Goal: Information Seeking & Learning: Learn about a topic

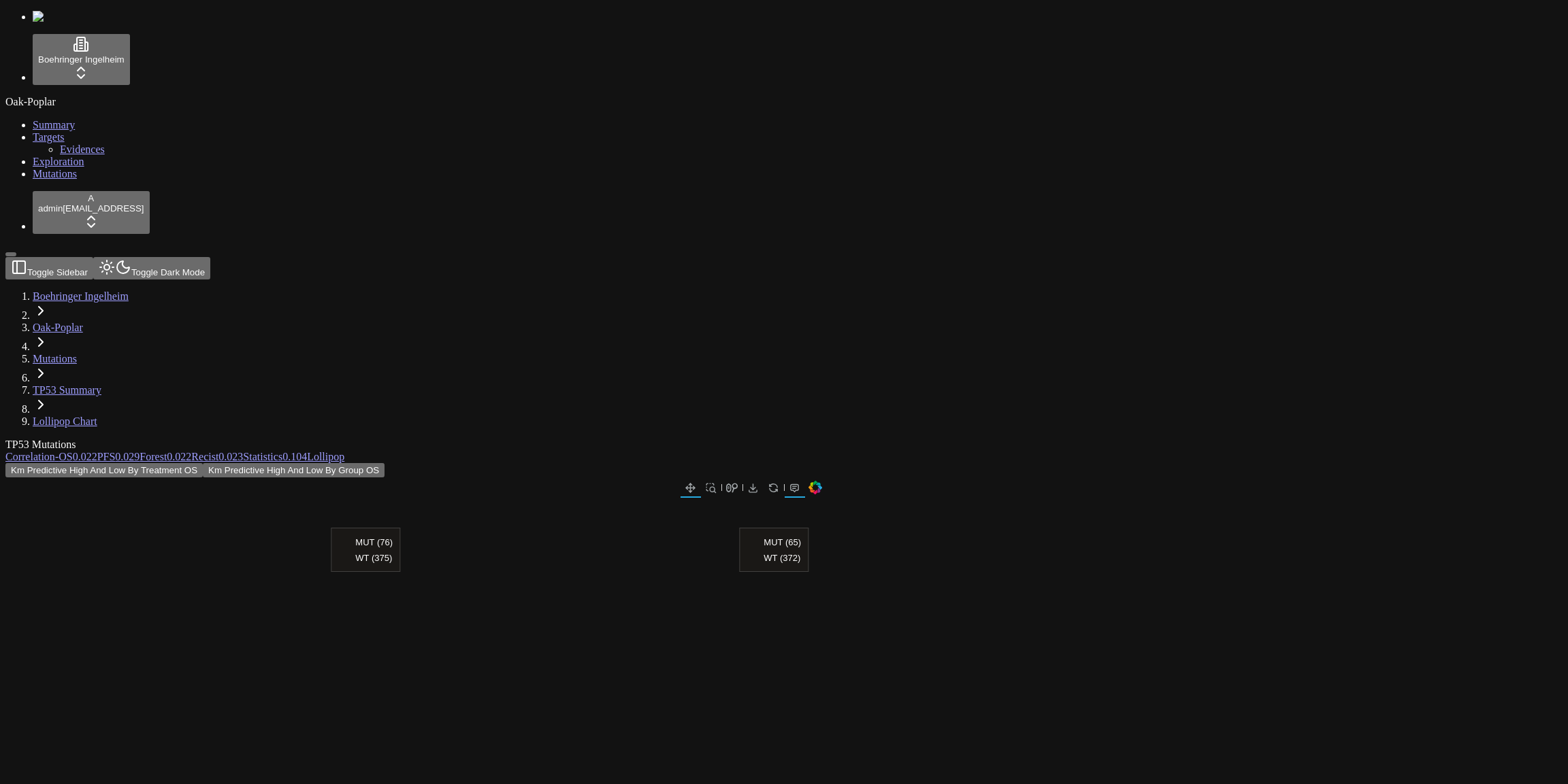
click at [637, 439] on div "TP53 Mutations" at bounding box center [719, 444] width 1426 height 12
click at [66, 180] on link "Mutations" at bounding box center [55, 173] width 44 height 11
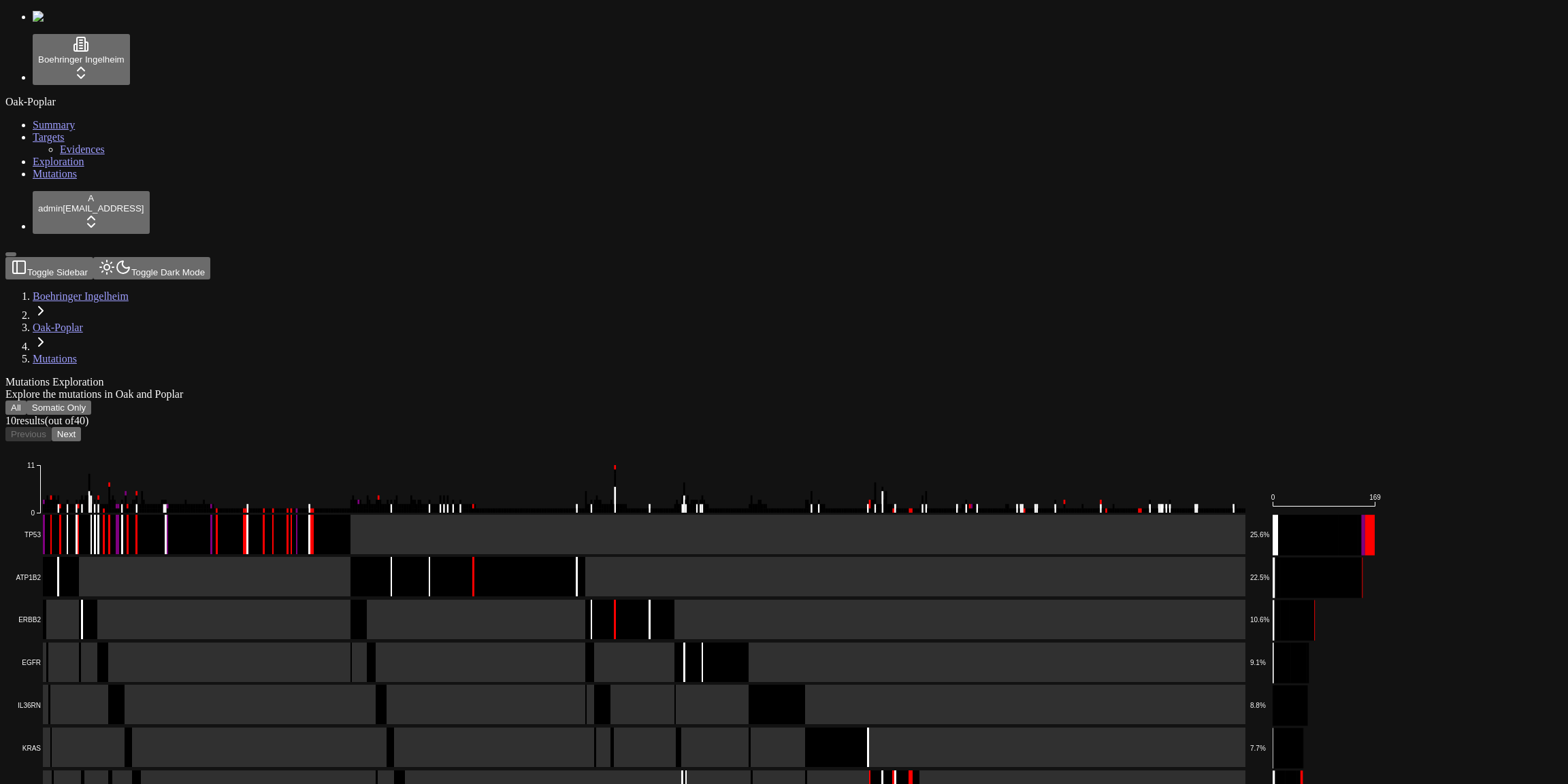
click at [27, 401] on button "All" at bounding box center [16, 407] width 21 height 14
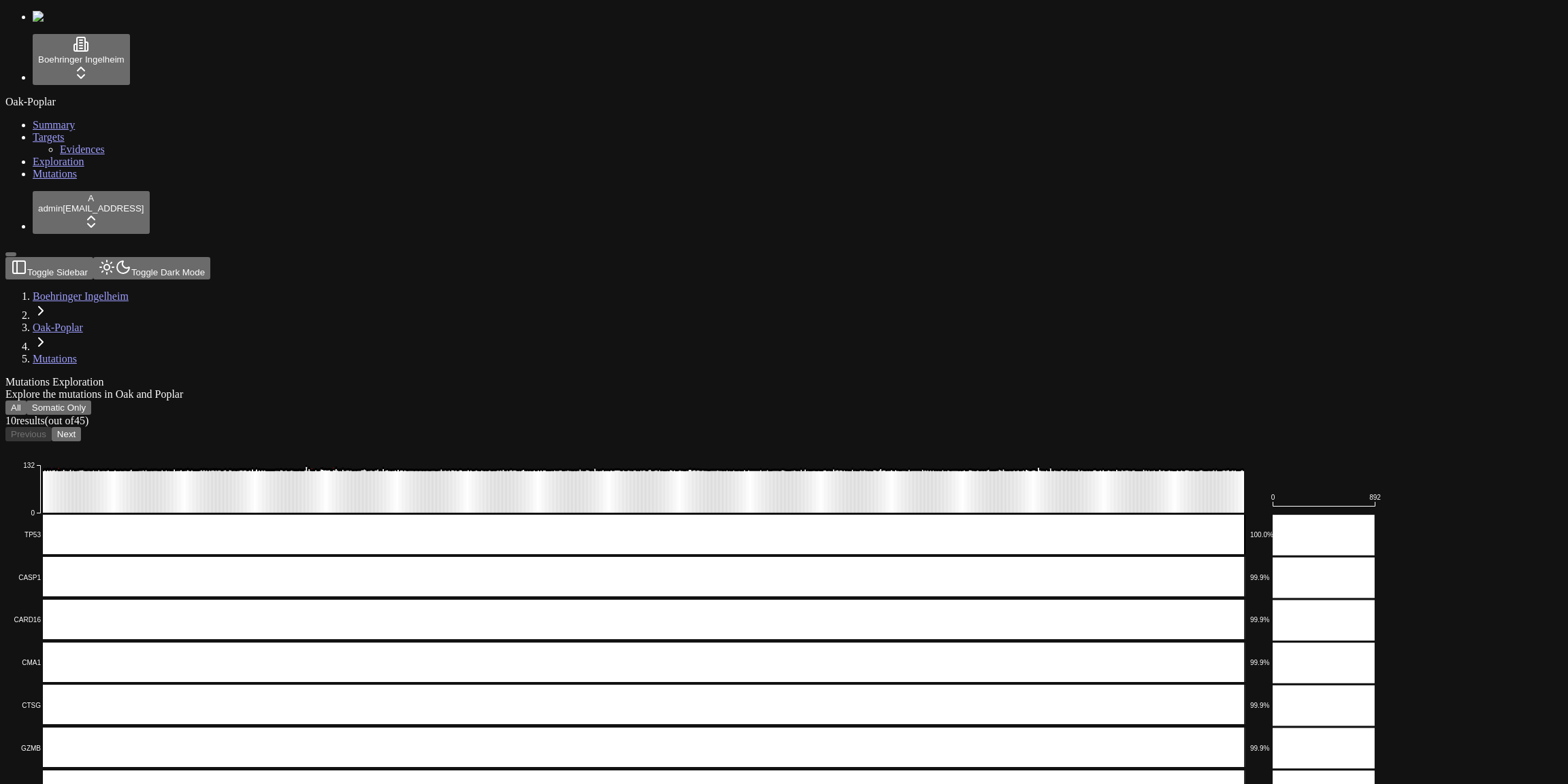
click at [143, 442] on icon "Multi_Hit Splice_Site Missense_Mutation Frame_Shift_Del Translation_Start_Site …" at bounding box center [707, 733] width 1403 height 583
click at [289, 376] on div "Mutations Exploration Explore the mutations in Oak and Poplar All Somatic Only …" at bounding box center [719, 702] width 1426 height 652
